Goal: Task Accomplishment & Management: Use online tool/utility

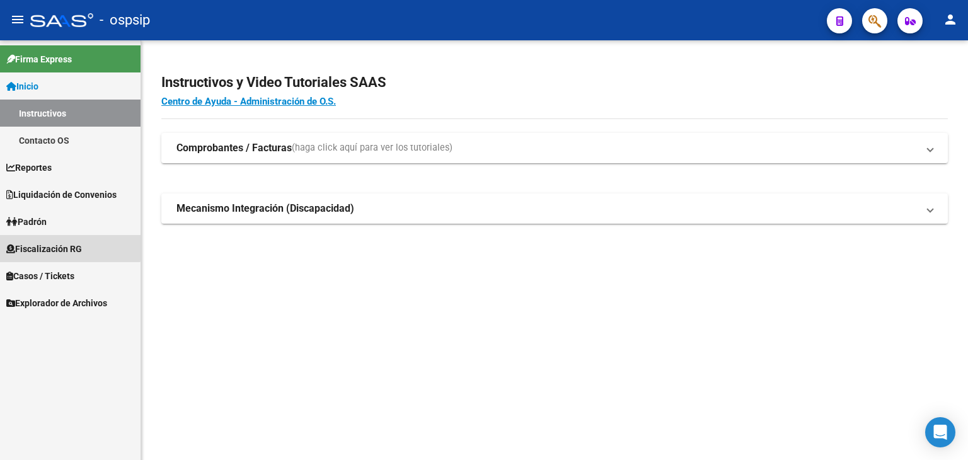
click at [30, 244] on span "Fiscalización RG" at bounding box center [44, 249] width 76 height 14
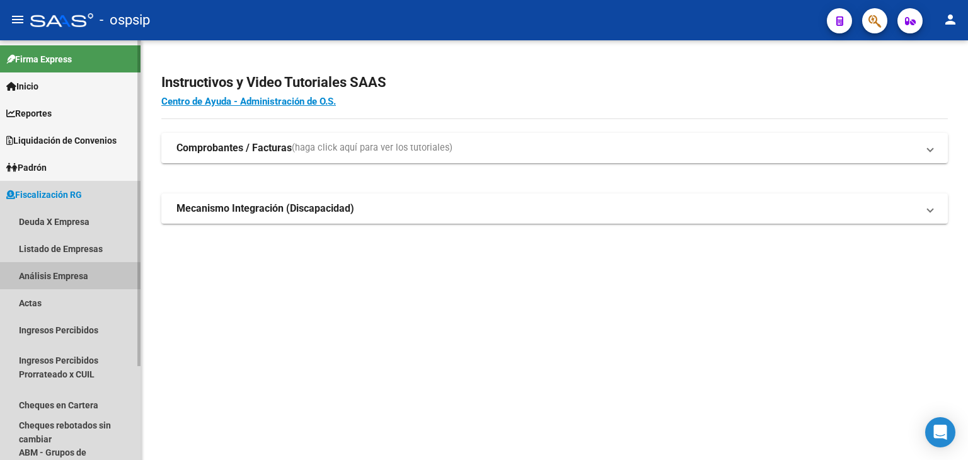
click at [48, 280] on link "Análisis Empresa" at bounding box center [70, 275] width 140 height 27
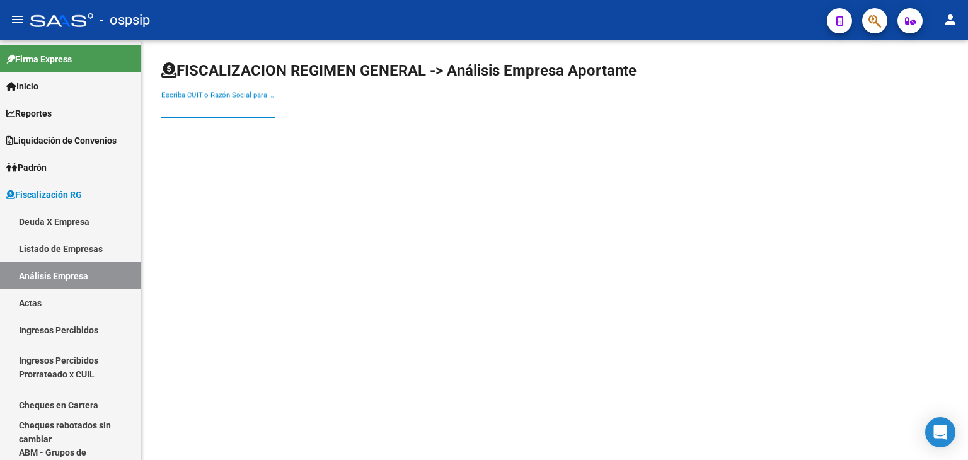
click at [183, 108] on input "Escriba CUIT o Razón Social para buscar" at bounding box center [217, 108] width 113 height 11
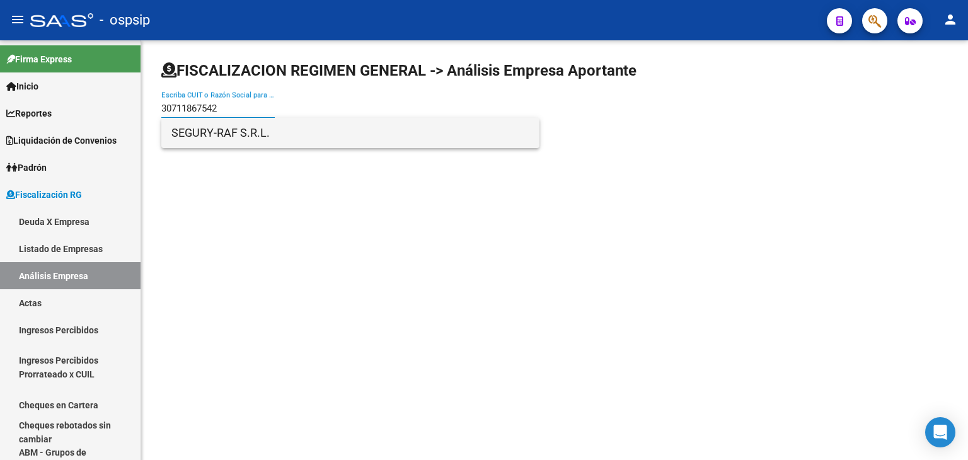
type input "30711867542"
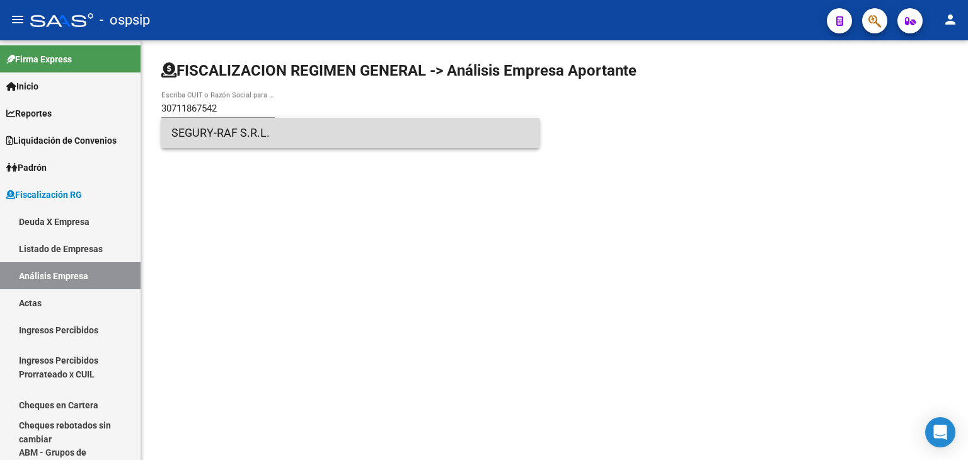
click at [215, 137] on span "SEGURY-RAF S.R.L." at bounding box center [350, 133] width 358 height 30
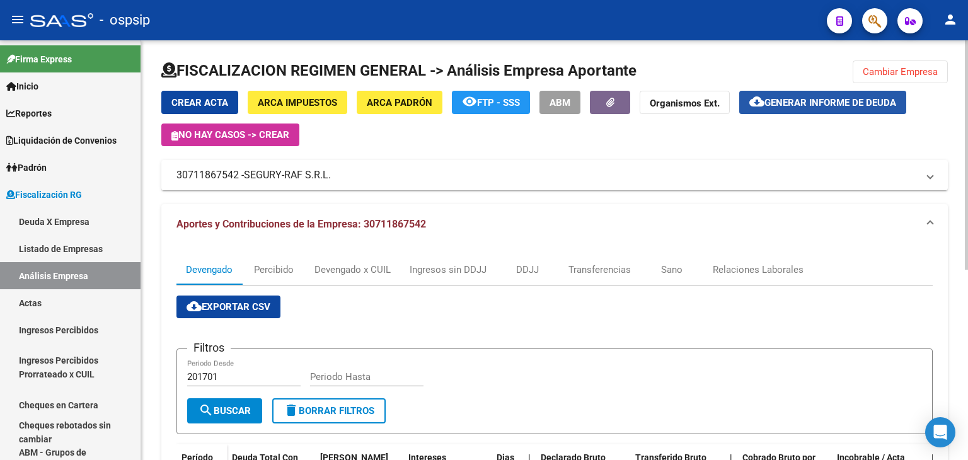
click at [798, 106] on span "Generar informe de deuda" at bounding box center [830, 102] width 132 height 11
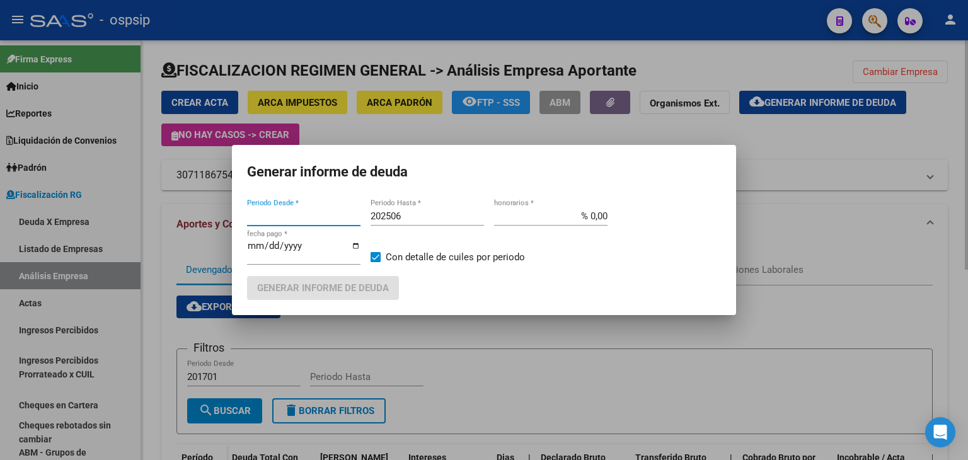
type input "201701"
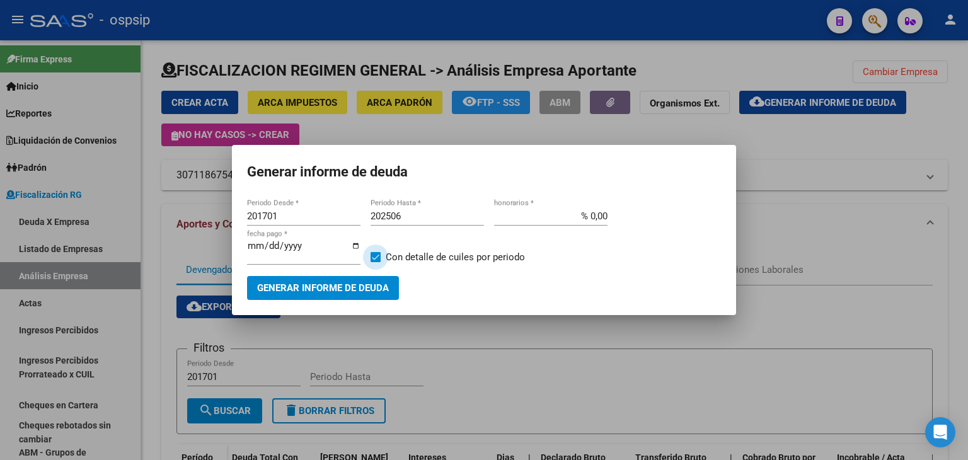
click at [377, 258] on span at bounding box center [375, 257] width 10 height 10
click at [375, 262] on input "Con detalle de cuiles por periodo" at bounding box center [375, 262] width 1 height 1
checkbox input "false"
click at [372, 285] on span "Generar informe de deuda" at bounding box center [323, 288] width 132 height 11
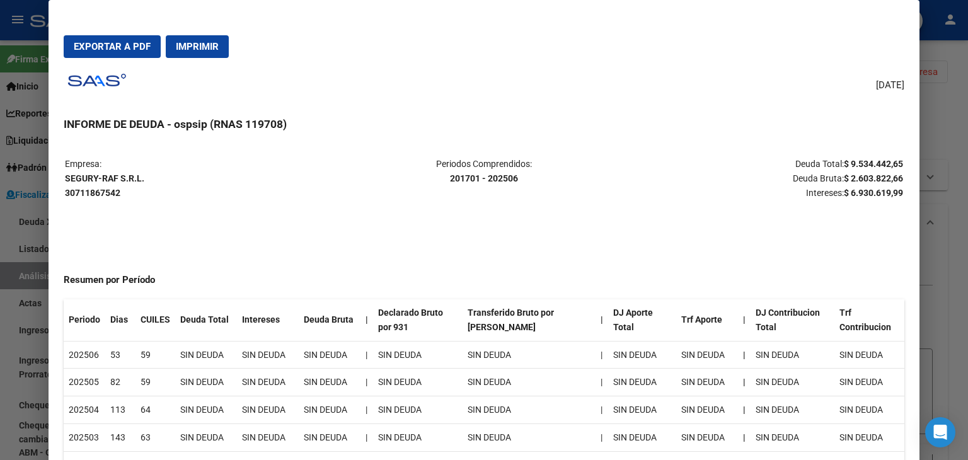
click at [945, 101] on div at bounding box center [484, 230] width 968 height 460
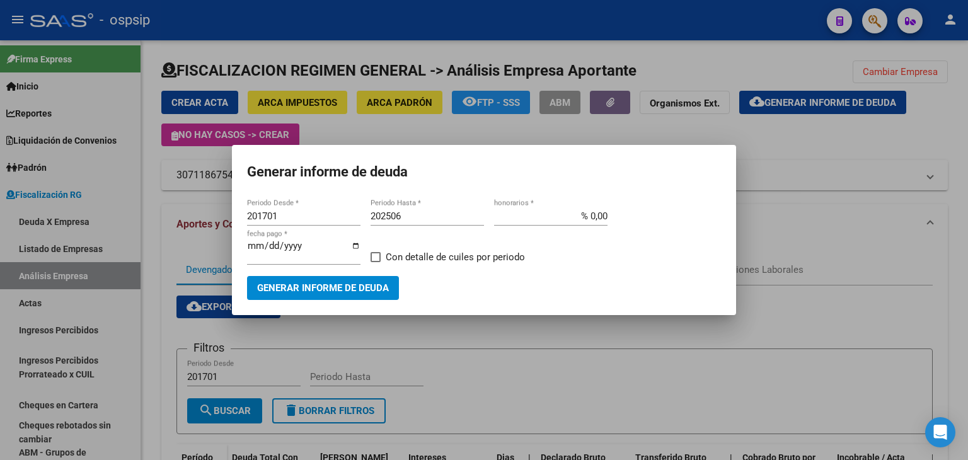
click at [712, 381] on div at bounding box center [484, 230] width 968 height 460
